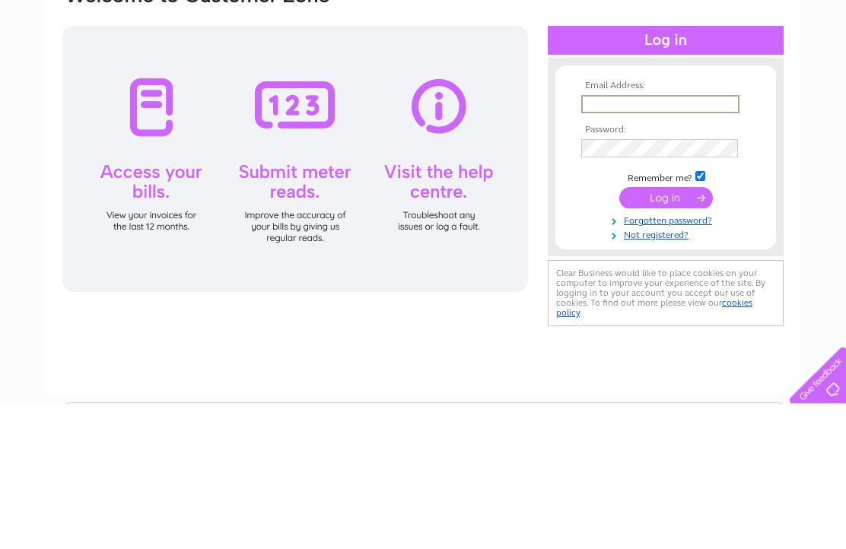
scroll to position [145, 0]
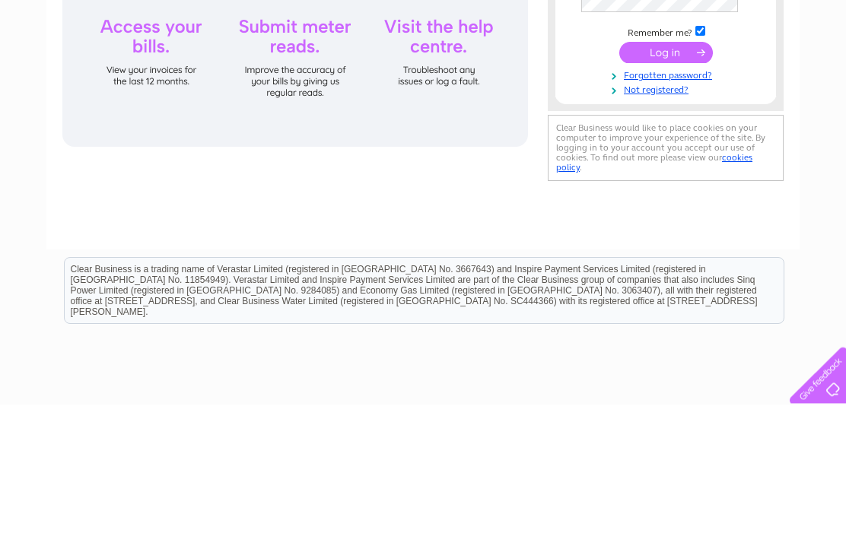
type input "Jonesedwin@hotmail.co.um"
click at [666, 208] on input "submit" at bounding box center [666, 197] width 94 height 21
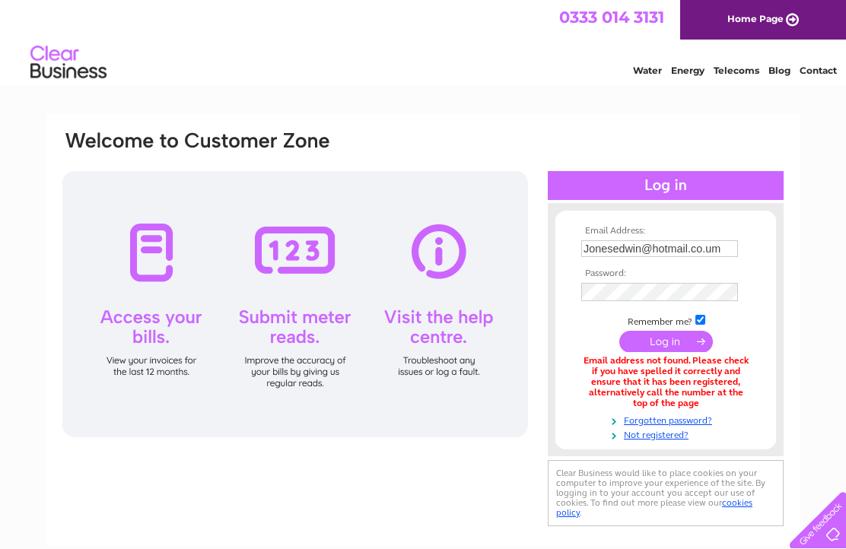
click at [604, 253] on input "Jonesedwin@hotmail.co.um" at bounding box center [659, 248] width 157 height 17
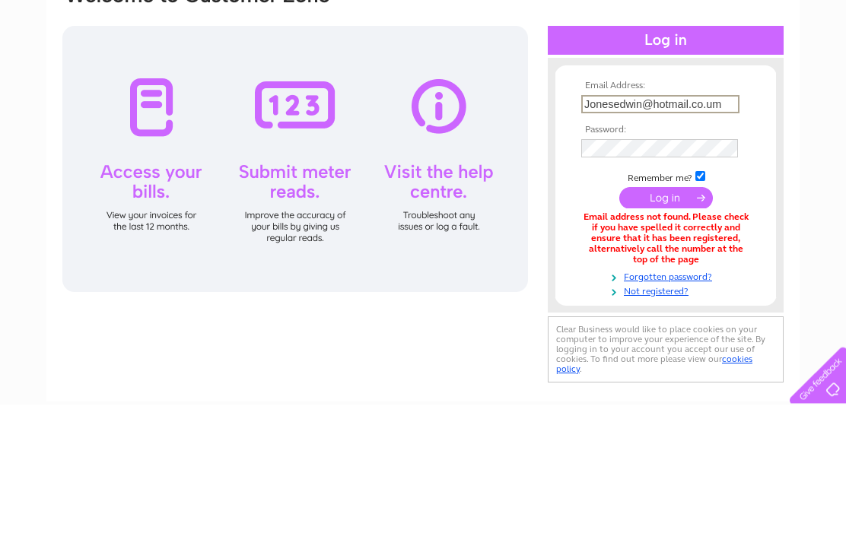
click at [598, 240] on input "Jonesedwin@hotmail.co.um" at bounding box center [660, 249] width 158 height 18
click at [730, 240] on input "jonesedwin@hotmail.co.um" at bounding box center [660, 249] width 158 height 18
type input "jonesedwin@hotmail.co.uk"
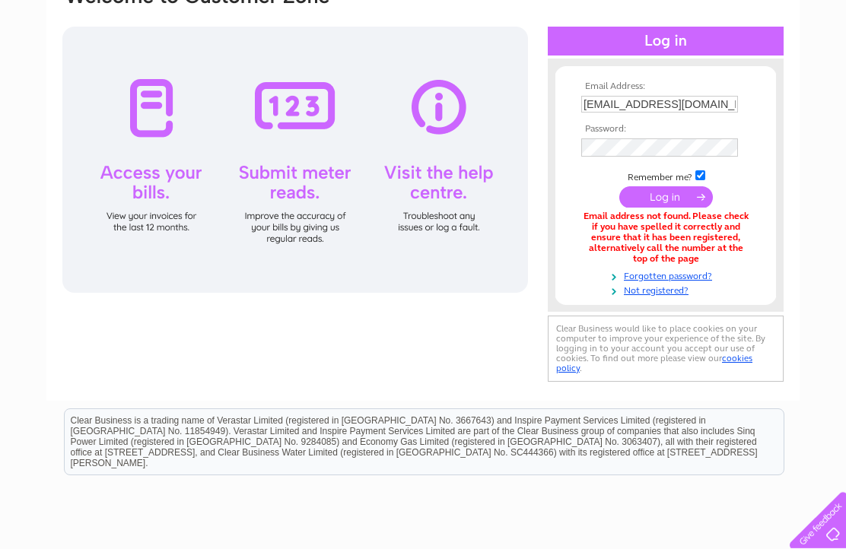
click at [664, 204] on input "submit" at bounding box center [666, 196] width 94 height 21
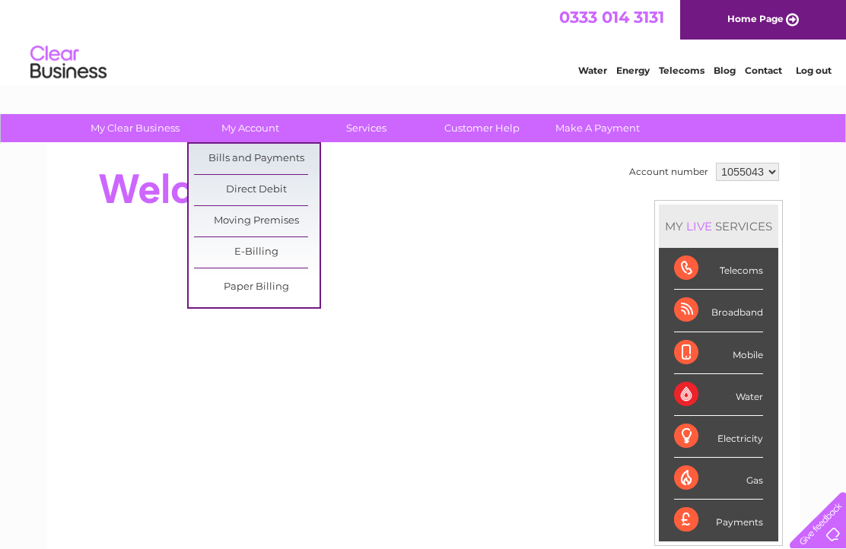
click at [250, 156] on link "Bills and Payments" at bounding box center [257, 159] width 126 height 30
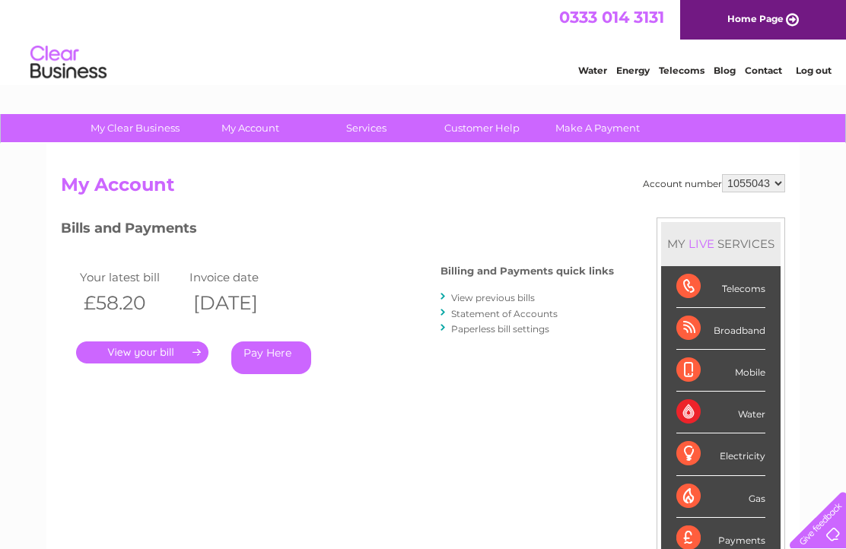
click at [782, 183] on select "1055043 1093641" at bounding box center [753, 183] width 63 height 18
select select "1093641"
click at [167, 348] on link "." at bounding box center [142, 353] width 132 height 22
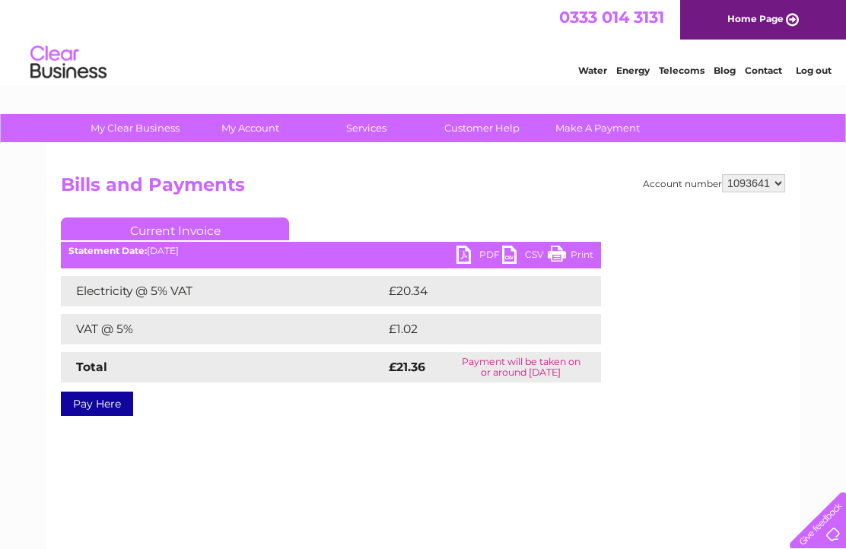
click at [776, 188] on select "1055043 1093641" at bounding box center [753, 183] width 63 height 18
select select "1055043"
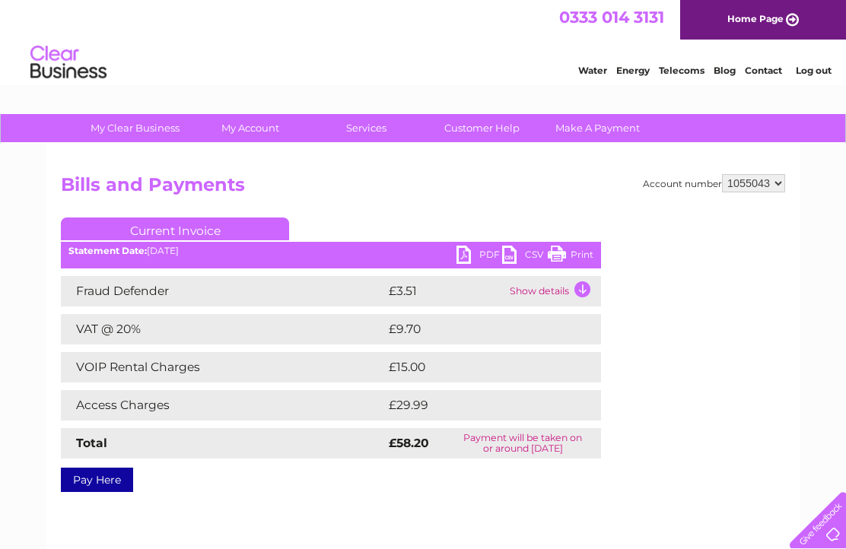
click at [778, 445] on div "Account number 1055043 1093641 Bills and Payments Current Invoice PDF CSV Print" at bounding box center [423, 330] width 724 height 313
click at [727, 415] on div "Account number 1055043 1093641 Bills and Payments Current Invoice PDF CSV Print" at bounding box center [423, 330] width 724 height 313
